Goal: Information Seeking & Learning: Learn about a topic

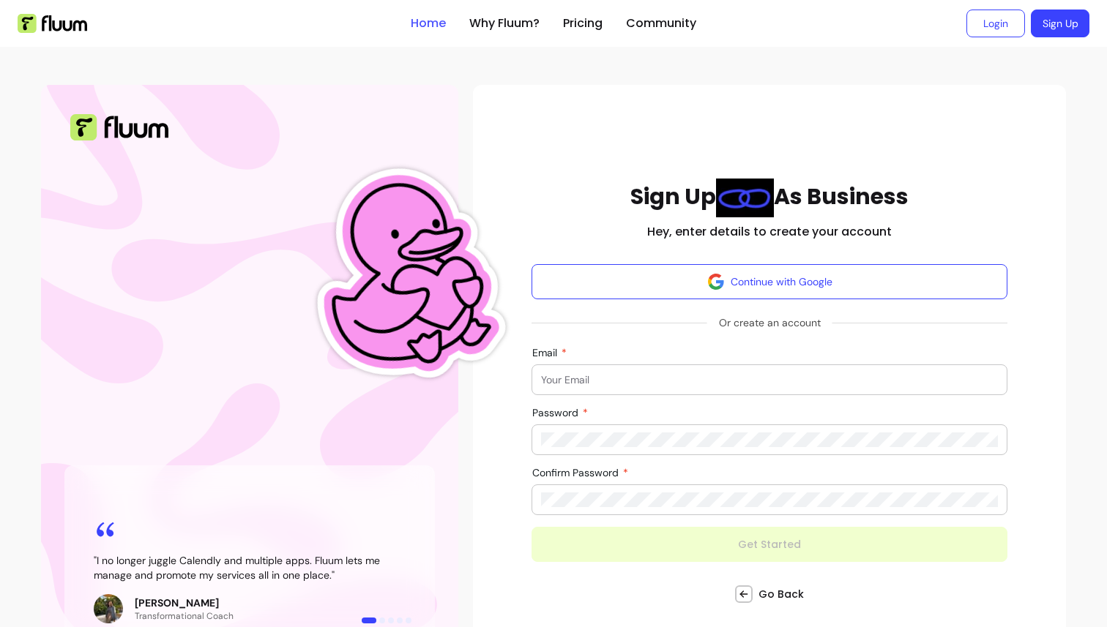
click at [431, 31] on link "Home" at bounding box center [428, 24] width 35 height 18
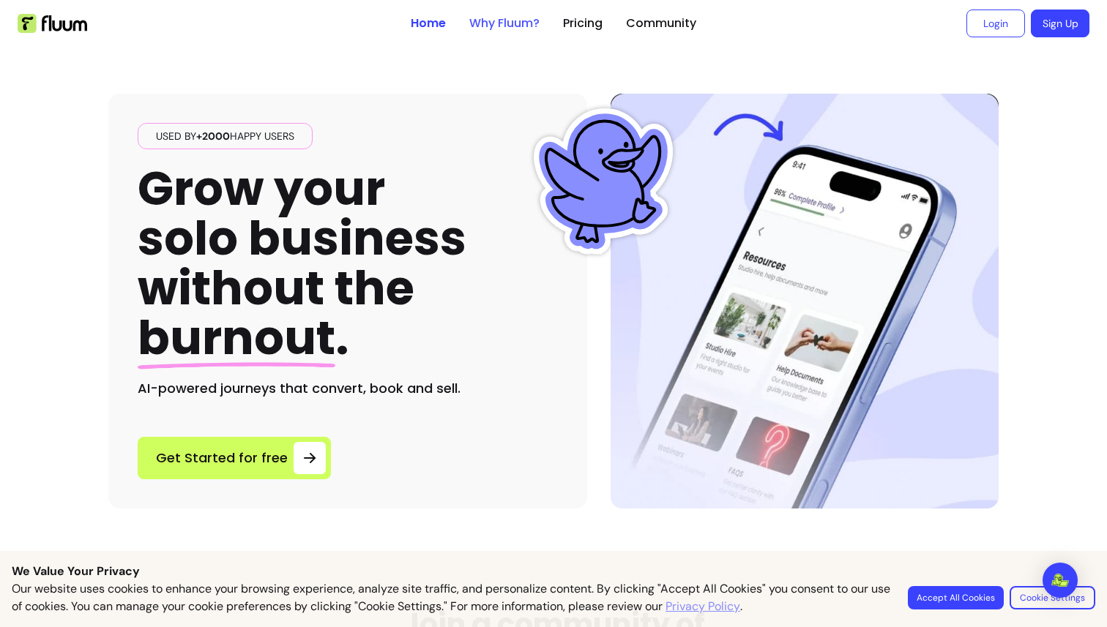
click at [493, 26] on link "Why Fluum?" at bounding box center [504, 24] width 70 height 18
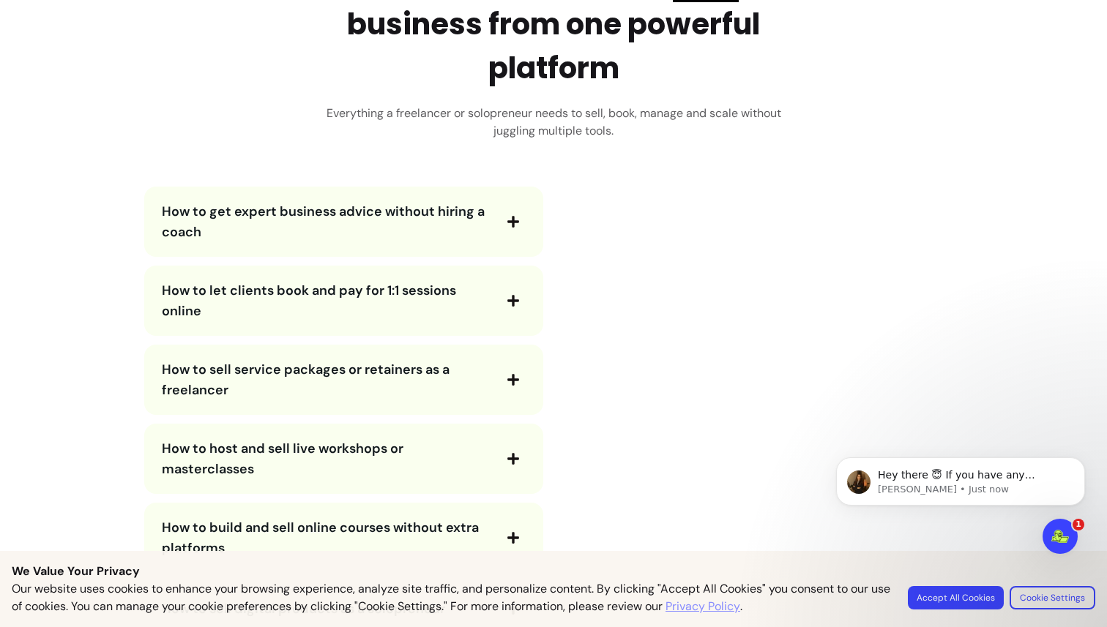
scroll to position [2515, 0]
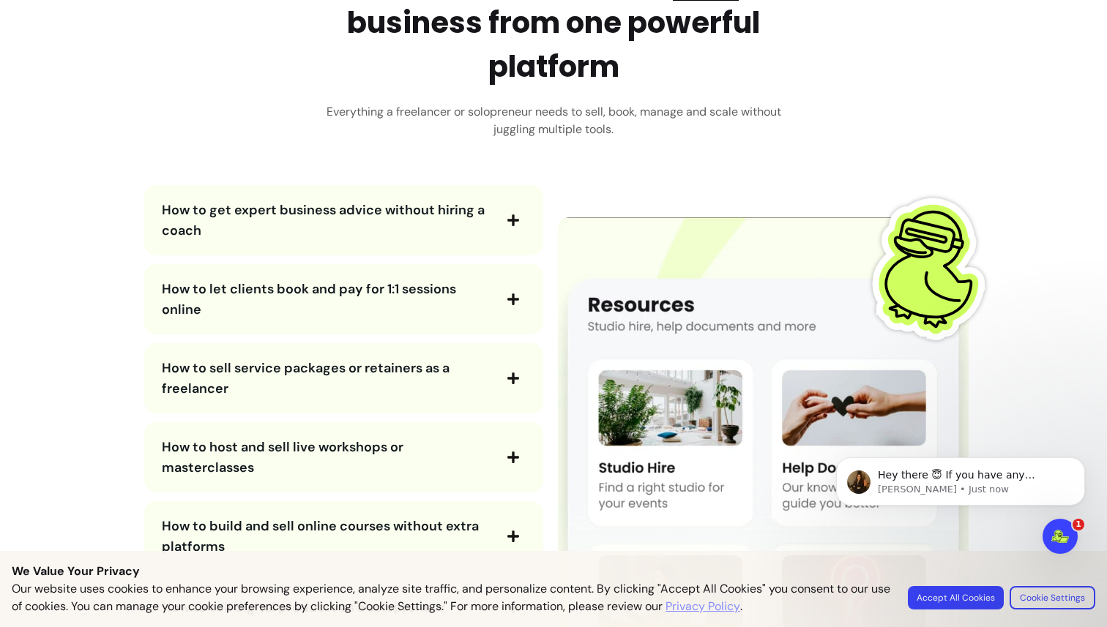
click at [414, 217] on span "How to get expert business advice without hiring a coach" at bounding box center [323, 220] width 323 height 38
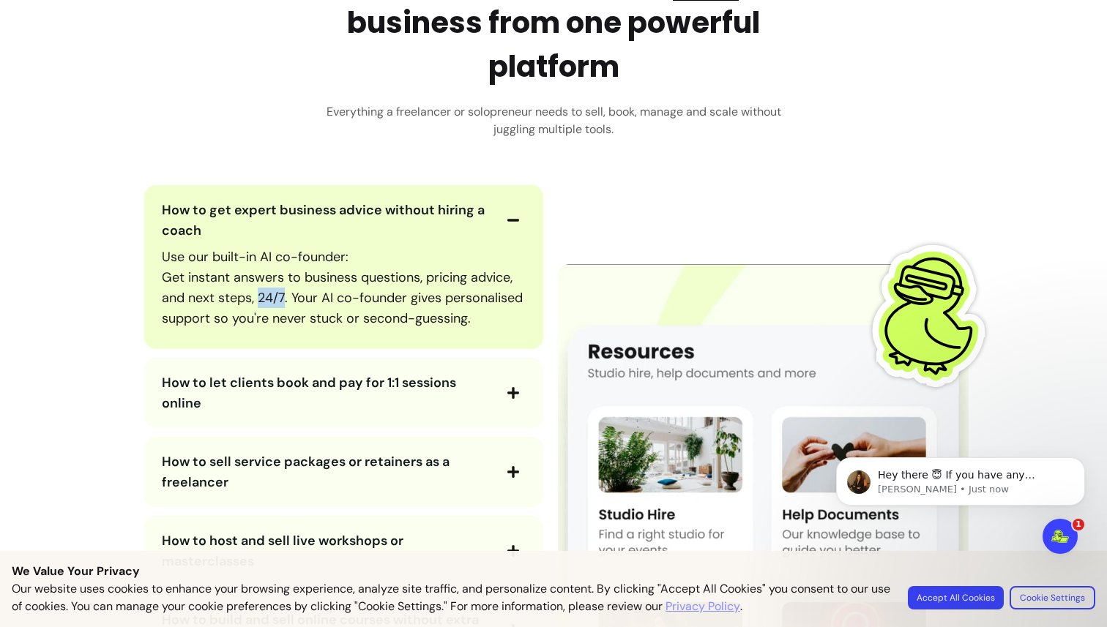
drag, startPoint x: 257, startPoint y: 295, endPoint x: 282, endPoint y: 292, distance: 25.8
click at [282, 292] on p "Use our built-in AI co-founder: Get instant answers to business questions, pric…" at bounding box center [344, 288] width 364 height 82
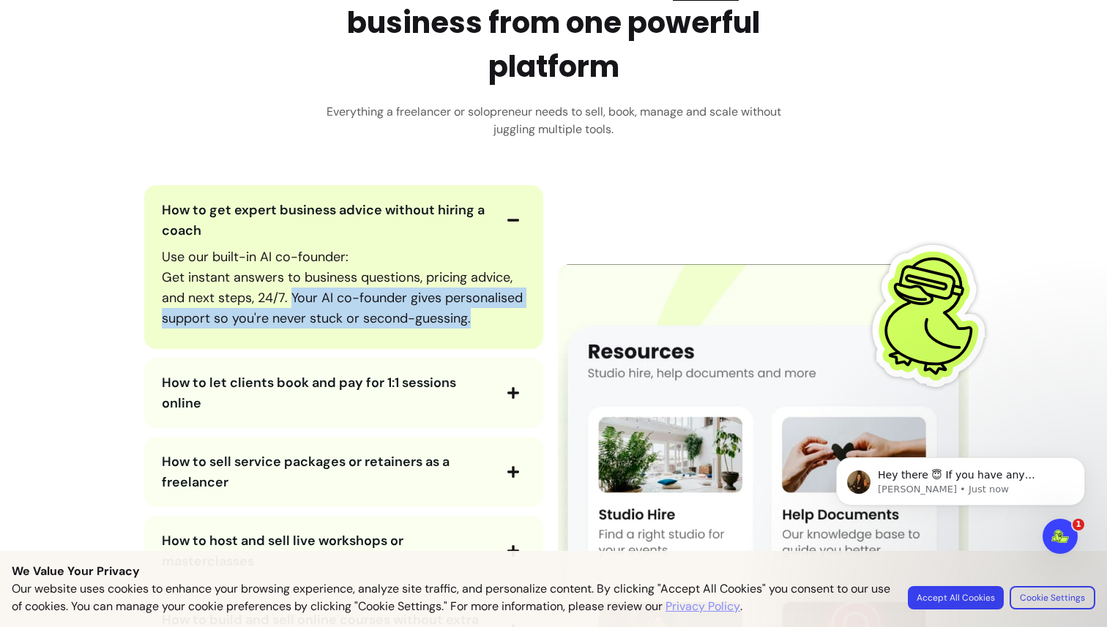
drag, startPoint x: 290, startPoint y: 295, endPoint x: 277, endPoint y: 342, distance: 48.7
click at [277, 329] on p "Use our built-in AI co-founder: Get instant answers to business questions, pric…" at bounding box center [344, 288] width 364 height 82
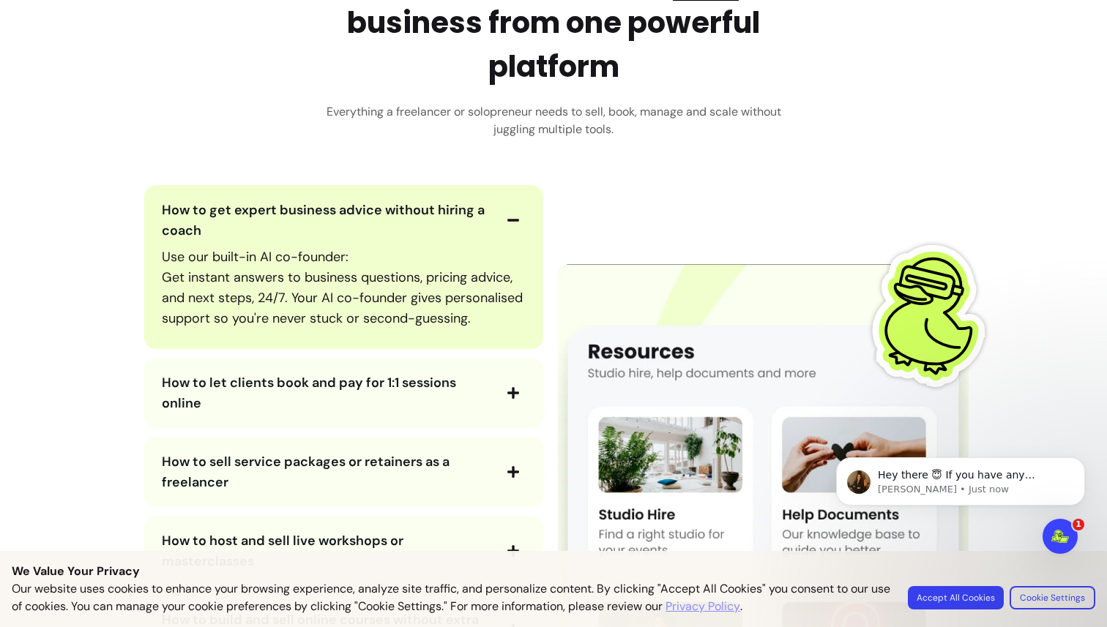
click at [502, 209] on span "button" at bounding box center [513, 220] width 25 height 25
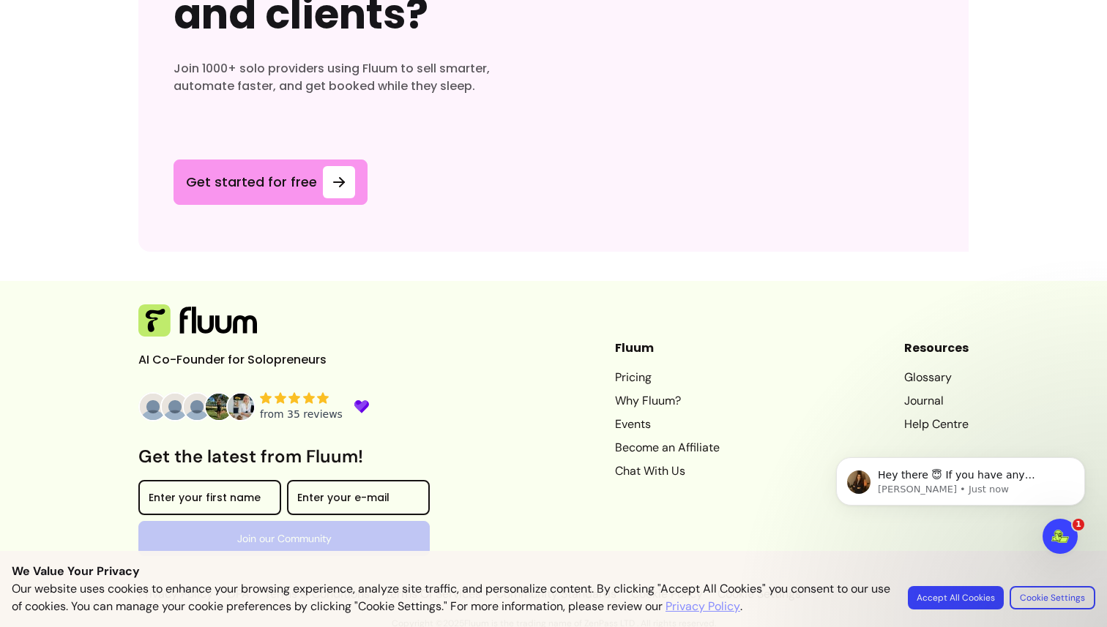
scroll to position [4430, 0]
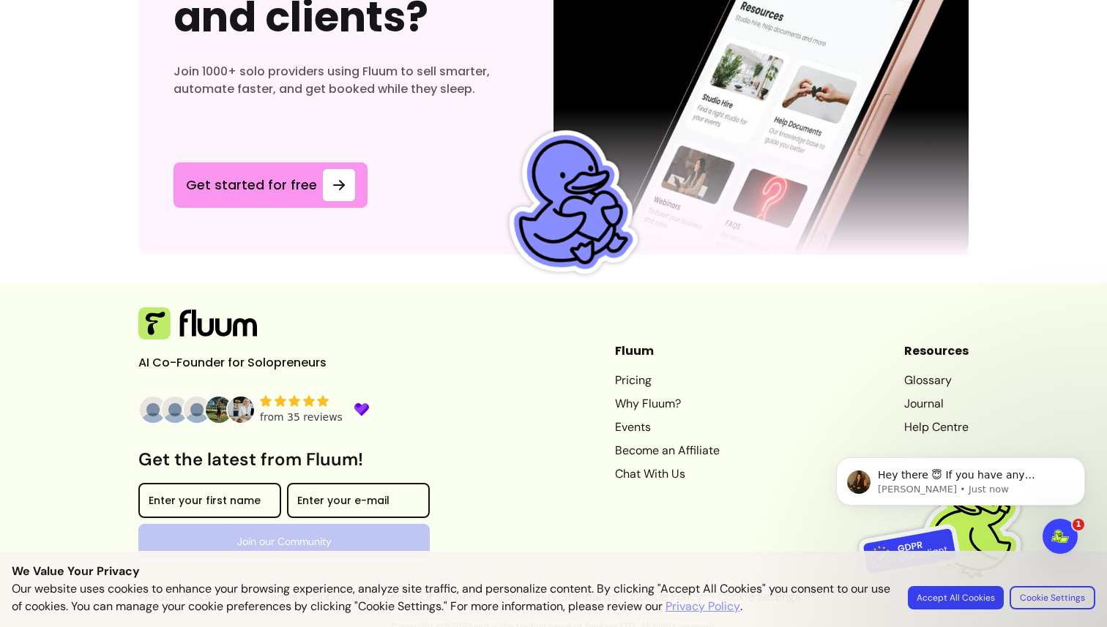
click at [620, 446] on link "Become an Affiliate" at bounding box center [667, 451] width 105 height 18
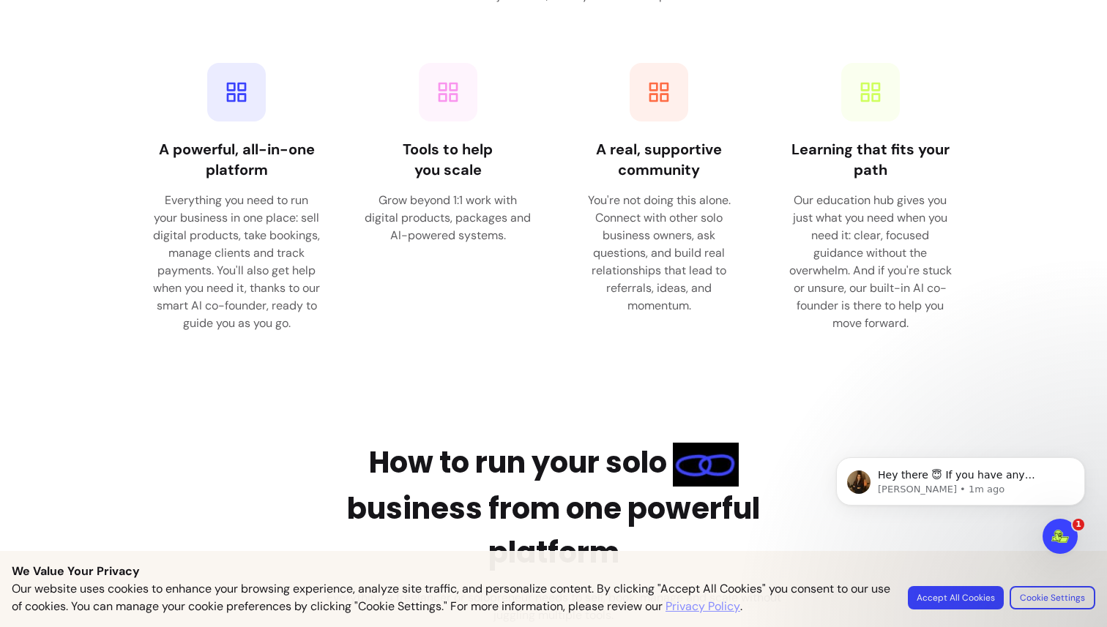
scroll to position [2320, 0]
